Goal: Task Accomplishment & Management: Use online tool/utility

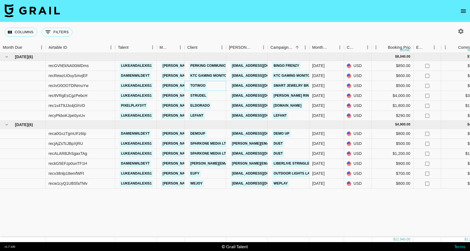
click at [217, 85] on div "Totwoo" at bounding box center [206, 86] width 42 height 10
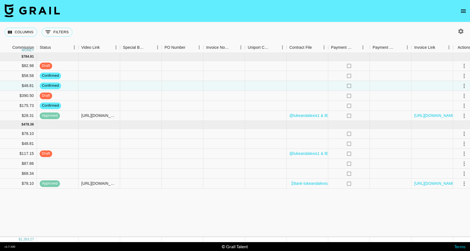
scroll to position [0, 451]
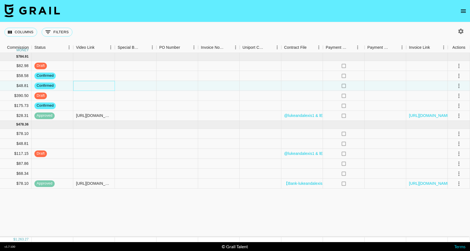
click at [93, 86] on div at bounding box center [94, 86] width 42 height 10
paste input "[URL][DOMAIN_NAME]"
type input "[URL][DOMAIN_NAME]"
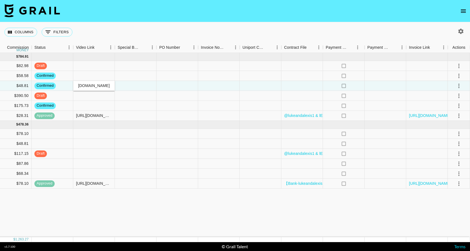
scroll to position [0, 0]
click at [145, 15] on nav at bounding box center [235, 11] width 470 height 22
click at [44, 89] on div "posted" at bounding box center [42, 86] width 16 height 7
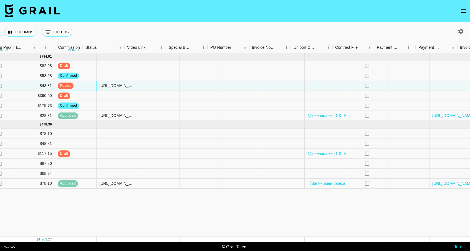
scroll to position [0, 451]
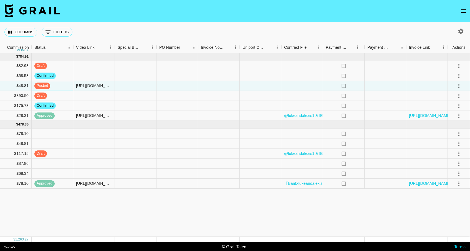
click at [46, 84] on span "posted" at bounding box center [42, 85] width 16 height 5
click at [458, 86] on icon "select merge strategy" at bounding box center [459, 86] width 7 height 7
click at [447, 137] on div "Approve" at bounding box center [447, 138] width 17 height 7
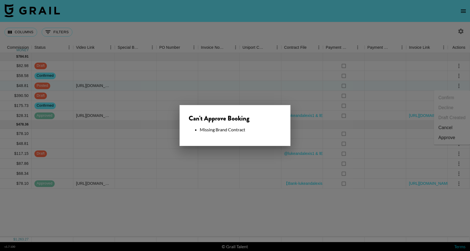
click at [241, 16] on div at bounding box center [235, 125] width 470 height 251
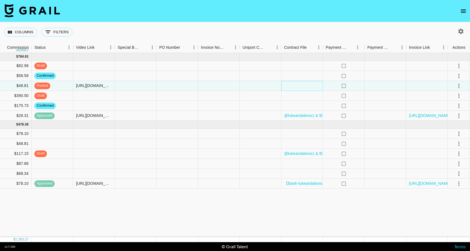
click at [312, 88] on div at bounding box center [302, 86] width 42 height 10
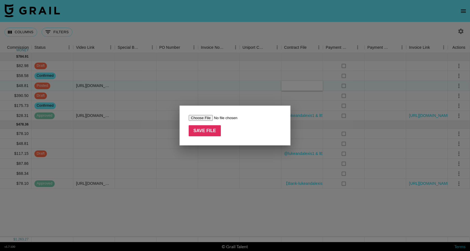
click at [210, 118] on input "file" at bounding box center [224, 118] width 70 height 6
type input "C:\fakepath\Agreement with lukeandalexis1 (1).pdf"
click at [213, 132] on input "Save File" at bounding box center [205, 130] width 32 height 11
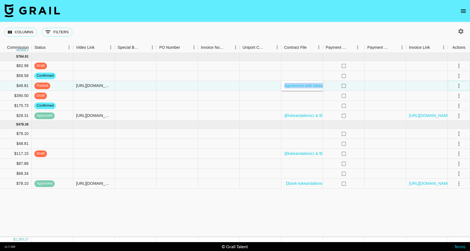
click at [459, 87] on icon "select merge strategy" at bounding box center [459, 86] width 7 height 7
click at [449, 136] on div "Approve" at bounding box center [447, 138] width 17 height 7
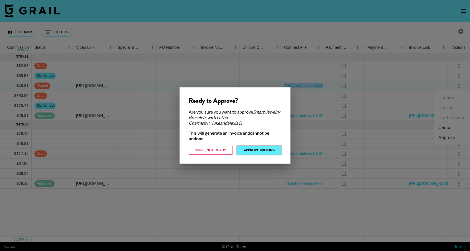
click at [265, 151] on button "Approve Booking" at bounding box center [259, 150] width 44 height 9
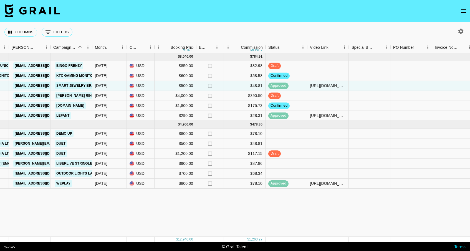
scroll to position [0, 259]
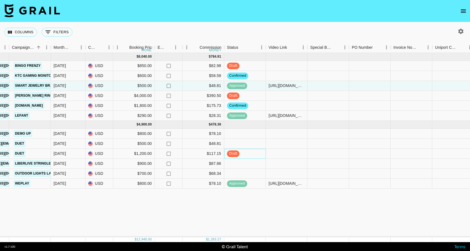
click at [236, 153] on span "draft" at bounding box center [233, 153] width 12 height 5
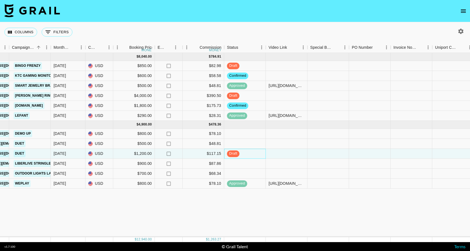
click at [239, 154] on span "draft" at bounding box center [233, 153] width 12 height 5
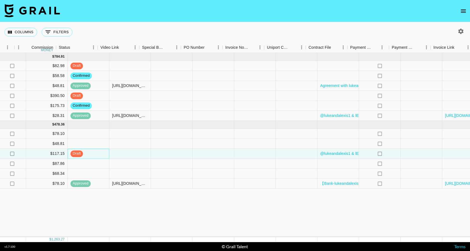
scroll to position [0, 451]
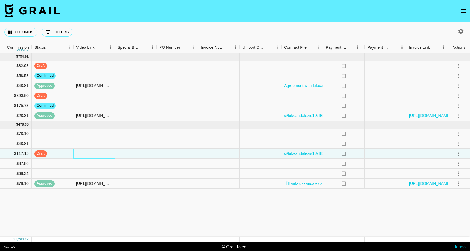
click at [85, 156] on div at bounding box center [94, 154] width 42 height 10
type input "[URL][DOMAIN_NAME]"
click at [462, 154] on button "select merge strategy" at bounding box center [458, 153] width 9 height 9
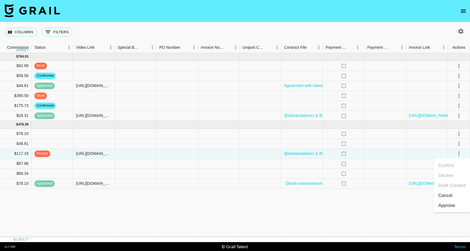
click at [446, 206] on div "Approve" at bounding box center [447, 206] width 17 height 7
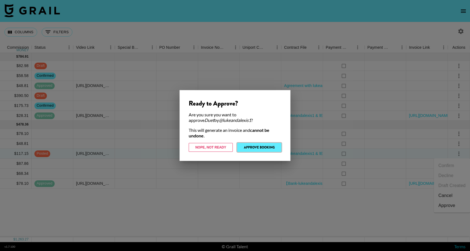
click at [264, 148] on button "Approve Booking" at bounding box center [259, 147] width 44 height 9
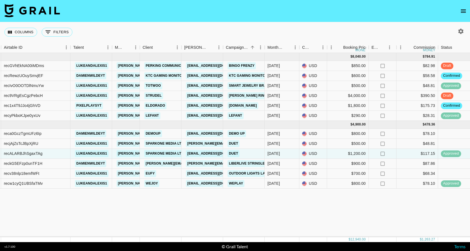
scroll to position [0, 0]
